Goal: Task Accomplishment & Management: Use online tool/utility

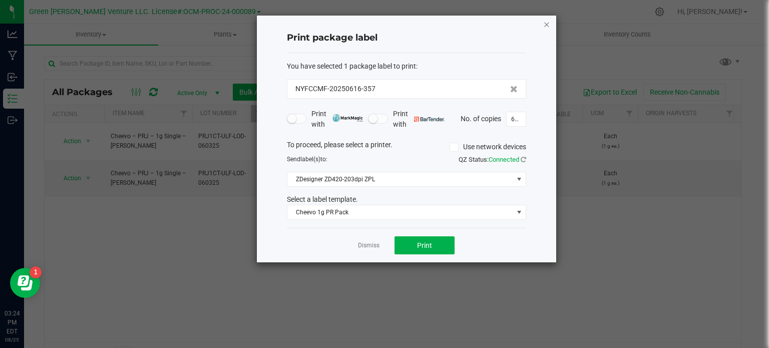
click at [547, 21] on icon "button" at bounding box center [546, 24] width 7 height 12
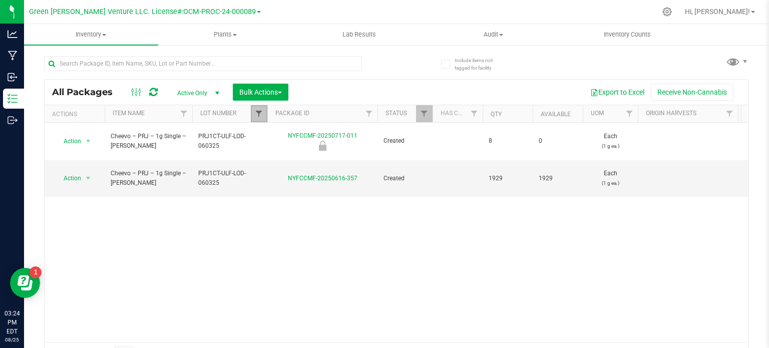
click at [260, 113] on span "Filter" at bounding box center [259, 114] width 8 height 8
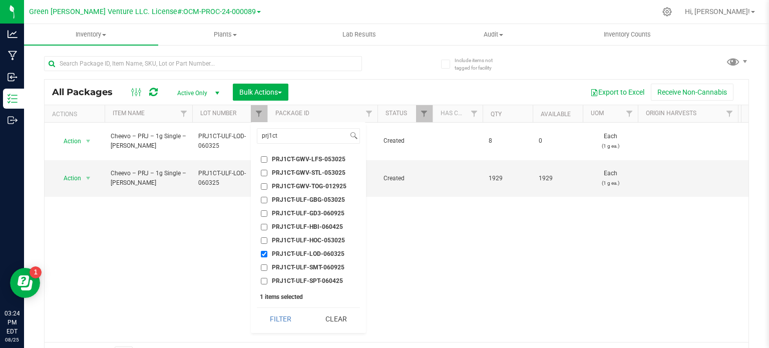
click at [131, 214] on div "Action Action Edit attributes Global inventory Locate package Mark as sample Pr…" at bounding box center [397, 232] width 704 height 219
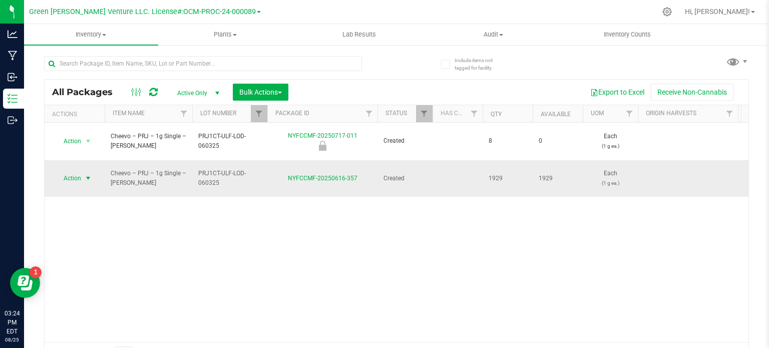
click at [73, 171] on span "Action" at bounding box center [68, 178] width 27 height 14
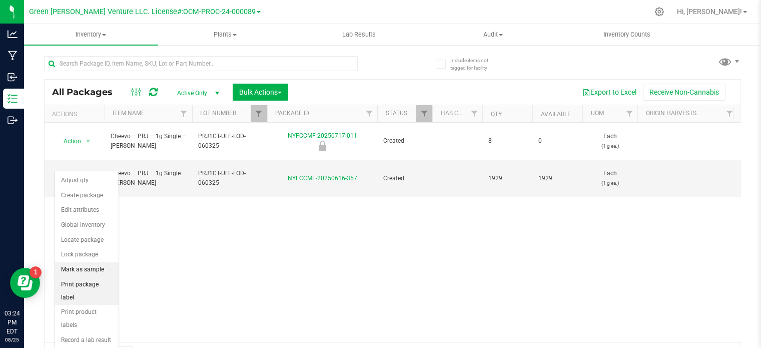
click at [84, 275] on ul "Adjust qty Create package Edit attributes Global inventory Locate package Lock …" at bounding box center [87, 275] width 64 height 204
click at [84, 277] on li "Print package label" at bounding box center [87, 291] width 64 height 28
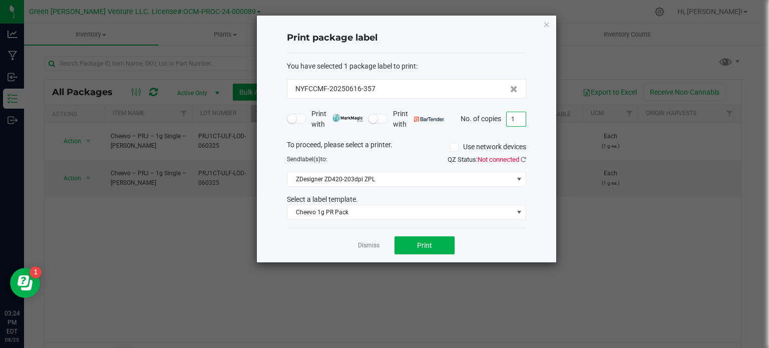
click at [514, 116] on input "1" at bounding box center [515, 119] width 19 height 14
type input "99"
click at [436, 239] on button "Print" at bounding box center [424, 245] width 60 height 18
click at [548, 26] on div "Print package label You have selected 1 package label to print : NYFCCMF-202506…" at bounding box center [406, 139] width 299 height 247
